Goal: Task Accomplishment & Management: Use online tool/utility

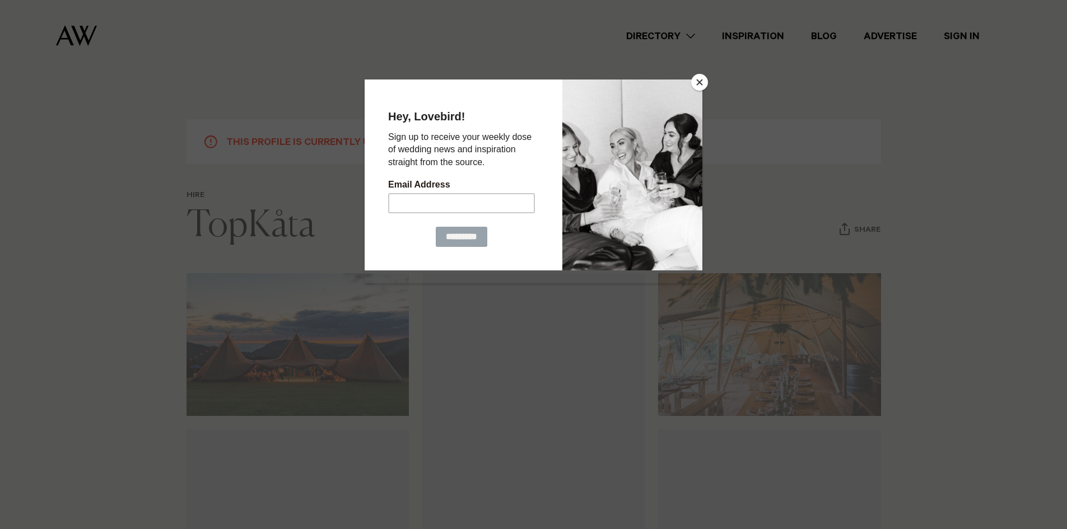
click at [702, 78] on button "Close" at bounding box center [699, 82] width 17 height 17
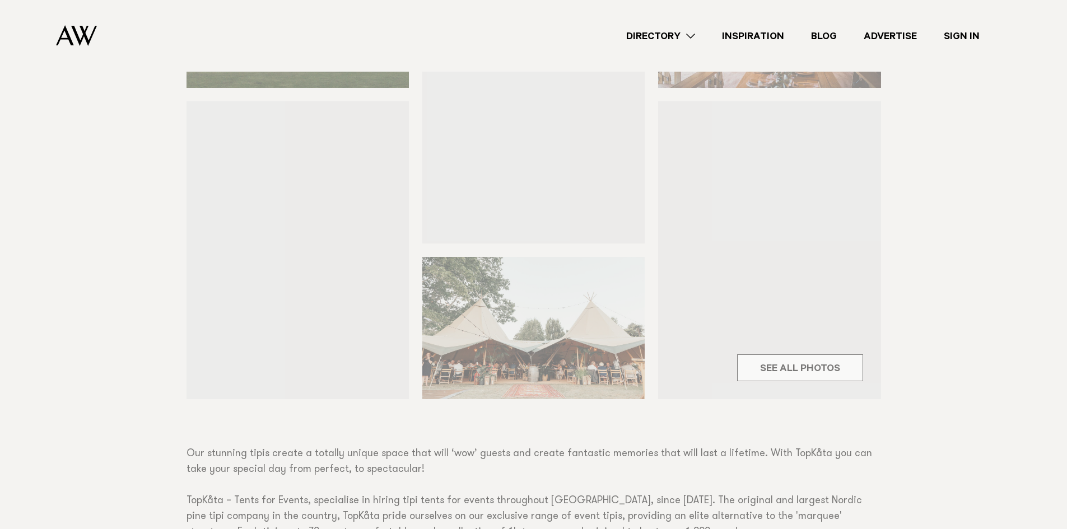
scroll to position [336, 0]
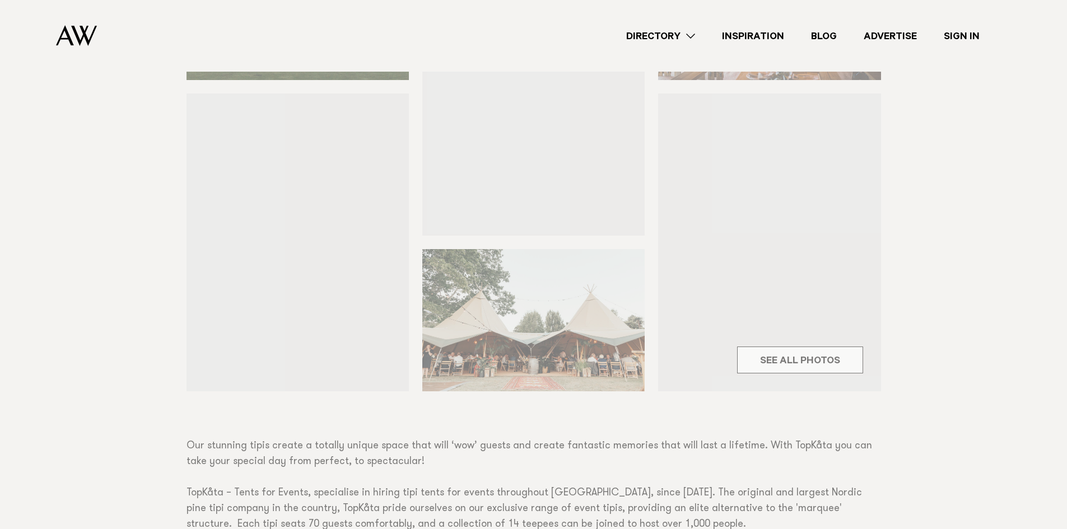
click at [750, 363] on div "Hire TopKåta Share Copy Link Email twitter" at bounding box center [533, 265] width 1067 height 820
click at [779, 363] on div "Hire TopKåta Share Copy Link Email twitter" at bounding box center [533, 265] width 1067 height 820
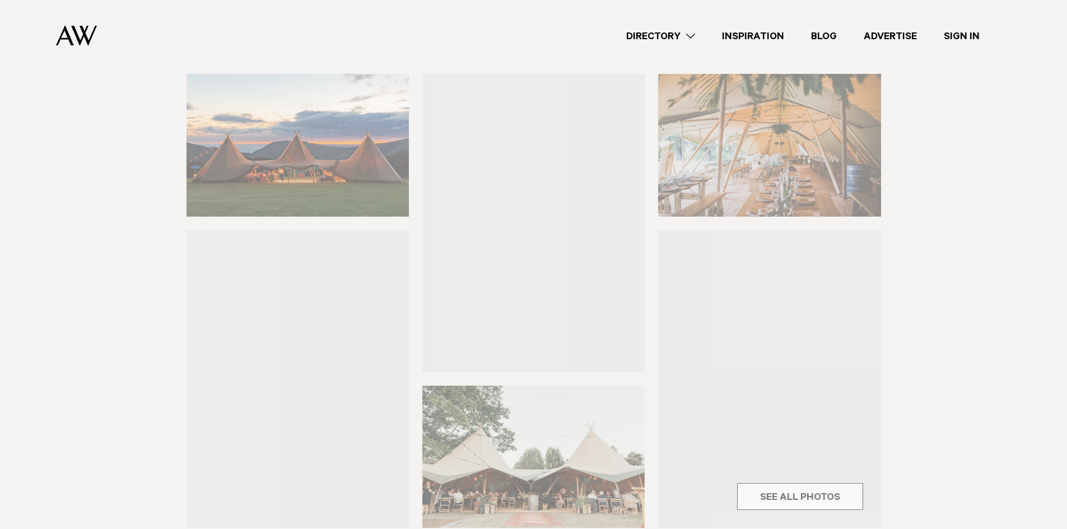
scroll to position [56, 0]
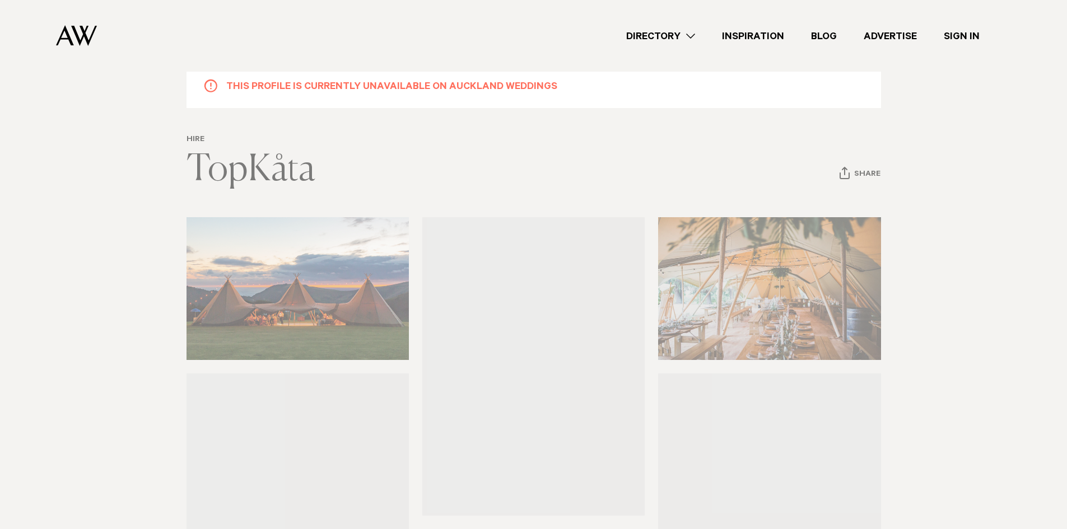
drag, startPoint x: 129, startPoint y: 231, endPoint x: 73, endPoint y: 162, distance: 88.0
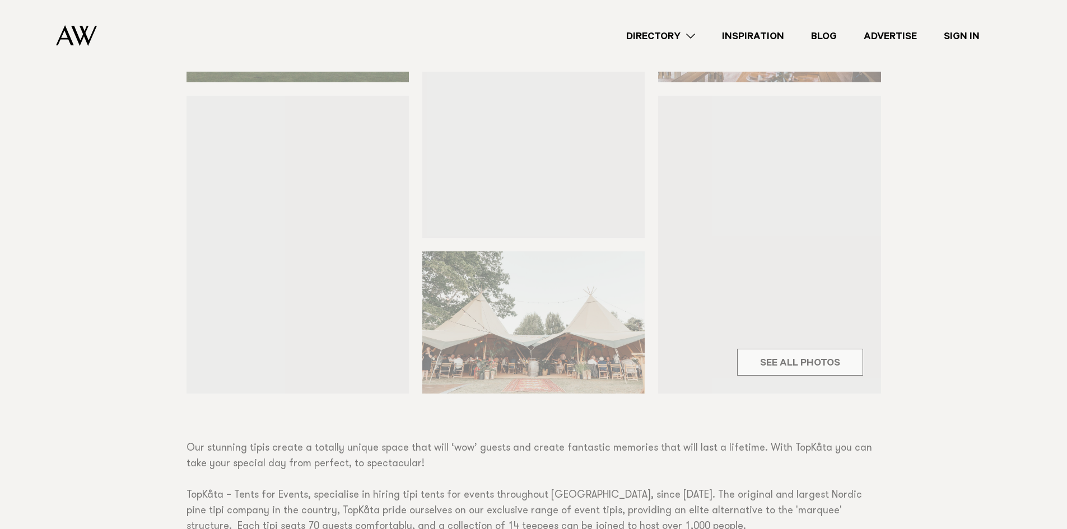
scroll to position [336, 0]
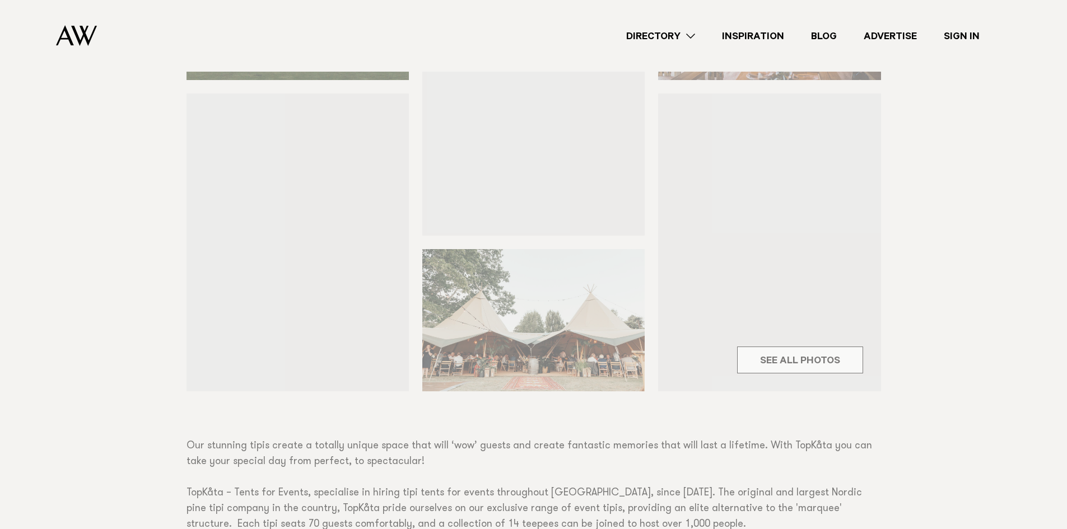
click at [76, 274] on div "Hire TopKåta Share Copy Link Email twitter" at bounding box center [533, 265] width 1067 height 820
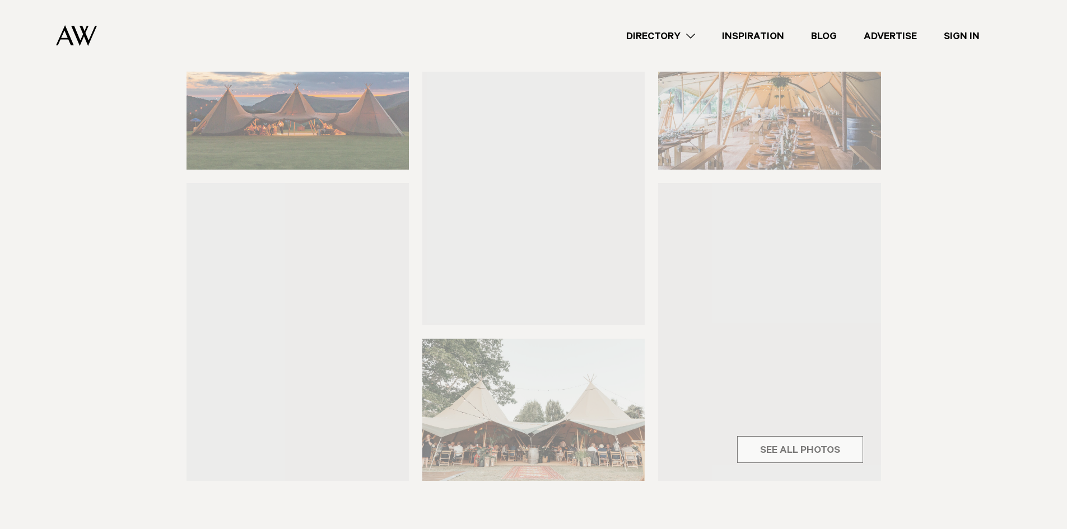
scroll to position [112, 0]
